Goal: Navigation & Orientation: Find specific page/section

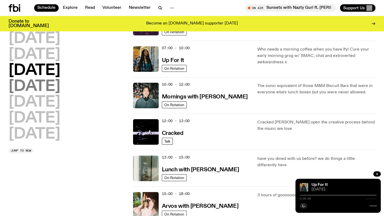
click at [51, 91] on h2 "[DATE]" at bounding box center [35, 86] width 52 height 15
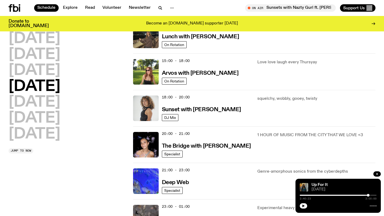
scroll to position [188, 0]
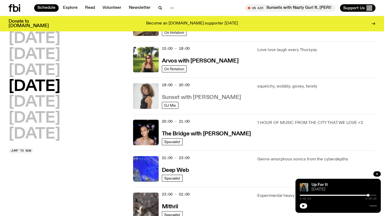
click at [193, 98] on h3 "Sunset with [PERSON_NAME]" at bounding box center [201, 98] width 79 height 6
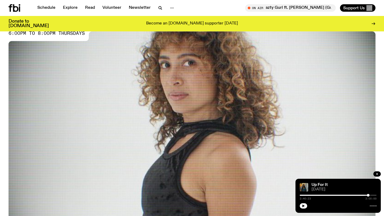
scroll to position [42, 0]
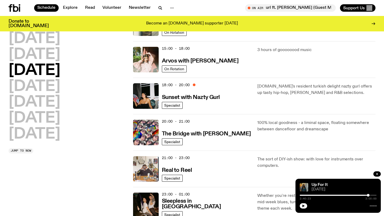
scroll to position [200, 0]
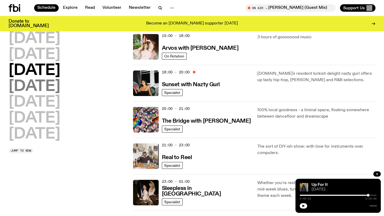
click at [60, 88] on h2 "[DATE]" at bounding box center [35, 86] width 52 height 15
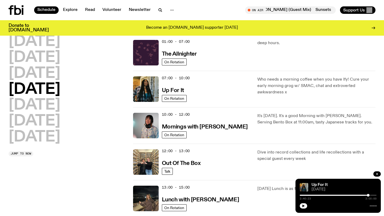
scroll to position [0, 0]
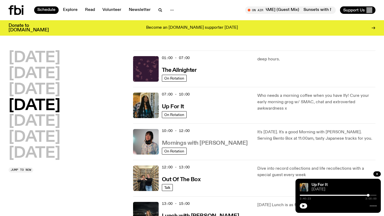
click at [215, 141] on h3 "Mornings with [PERSON_NAME]" at bounding box center [205, 144] width 86 height 6
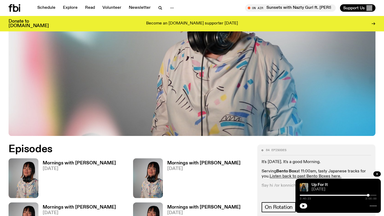
scroll to position [69, 0]
